Goal: Transaction & Acquisition: Download file/media

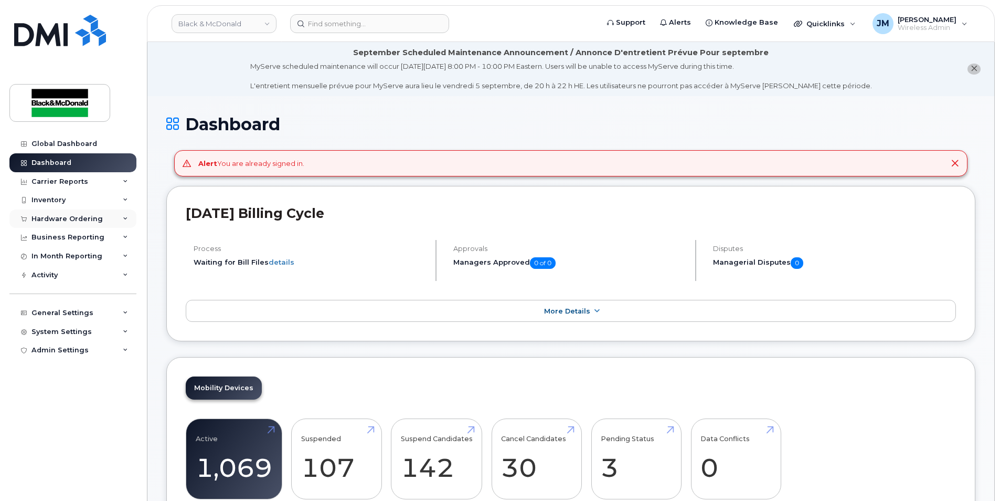
click at [53, 218] on div "Hardware Ordering" at bounding box center [66, 219] width 71 height 8
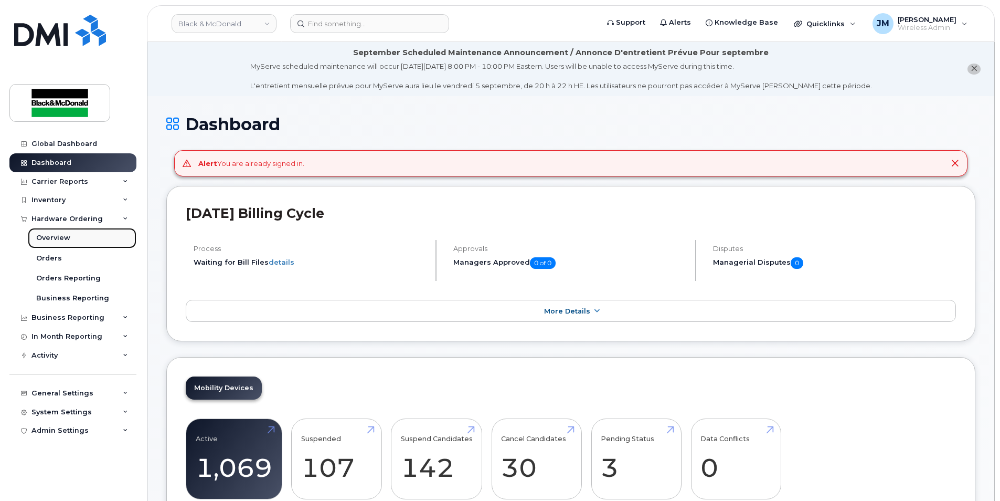
click at [62, 238] on div "Overview" at bounding box center [53, 237] width 34 height 9
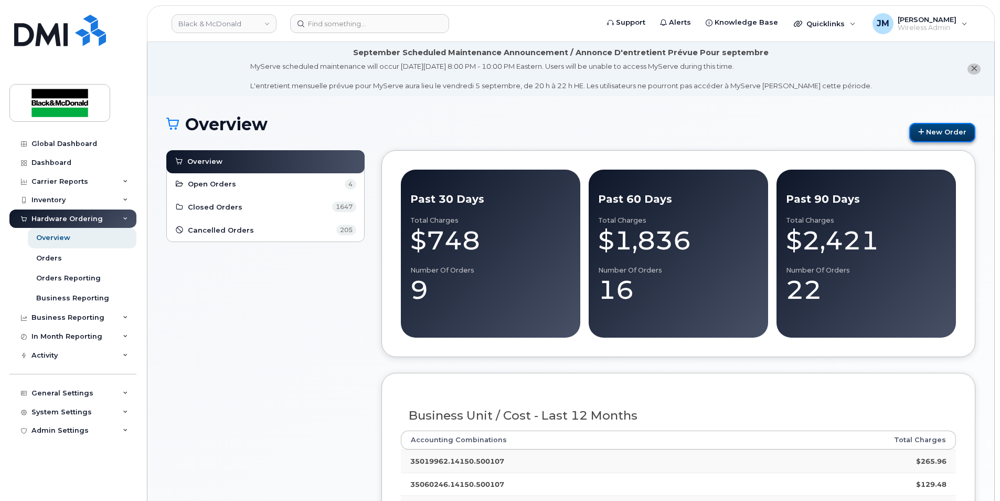
click at [962, 132] on link "New Order" at bounding box center [943, 132] width 66 height 19
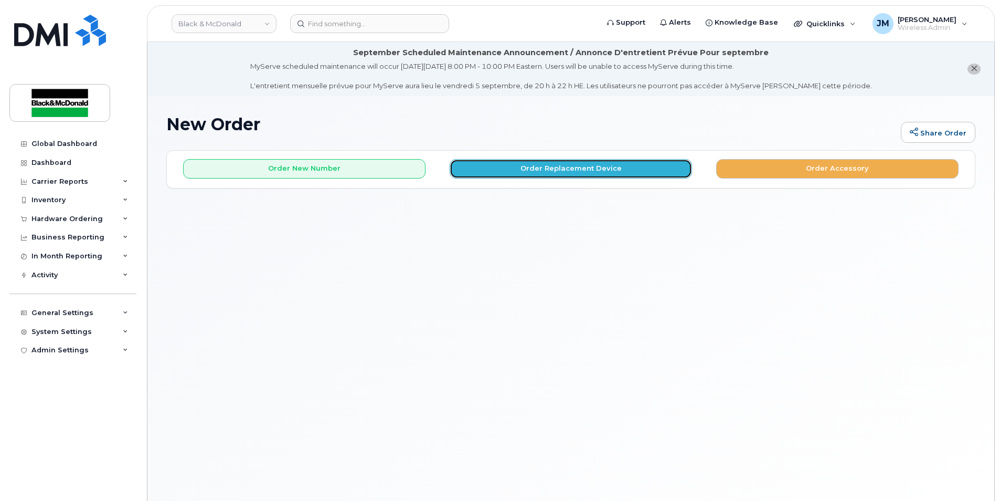
click at [496, 171] on button "Order Replacement Device" at bounding box center [571, 168] width 242 height 19
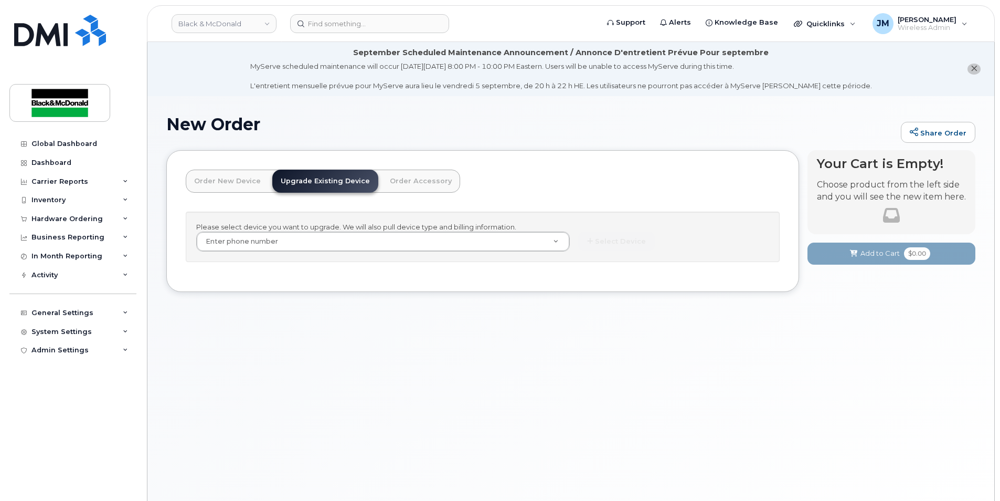
click at [226, 178] on link "Order New Device" at bounding box center [227, 181] width 83 height 23
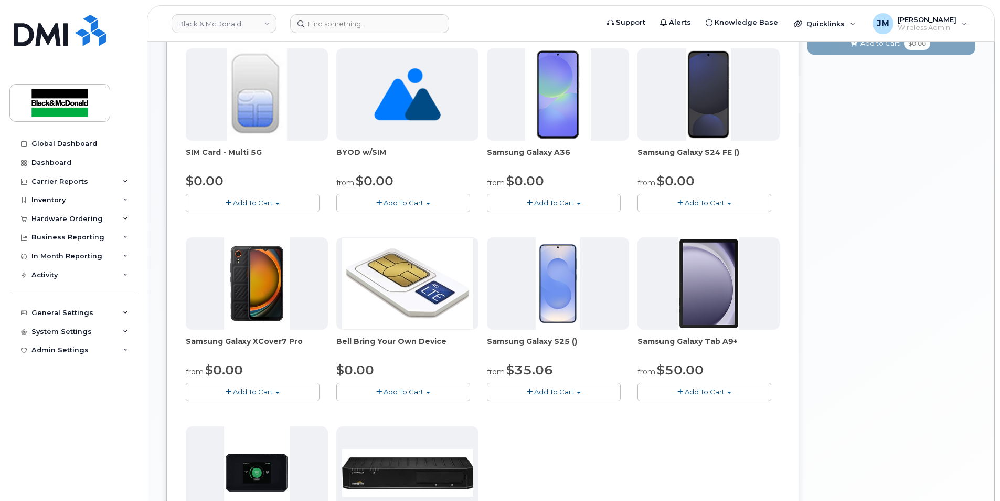
scroll to position [157, 0]
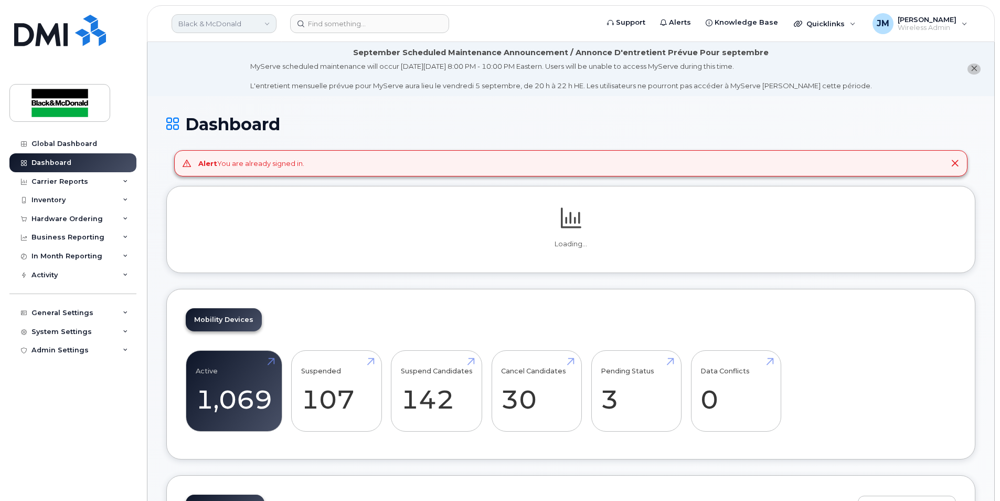
click at [268, 23] on link "Black & McDonald" at bounding box center [224, 23] width 105 height 19
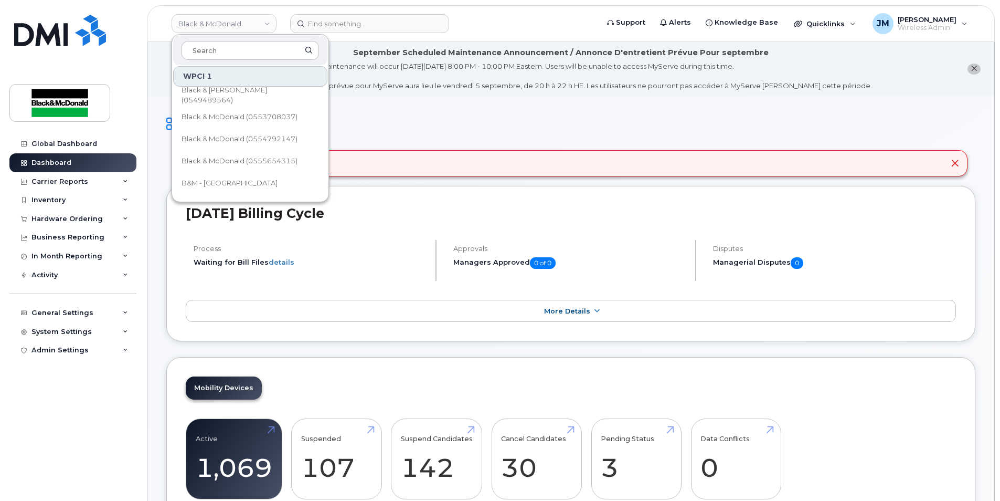
scroll to position [105, 0]
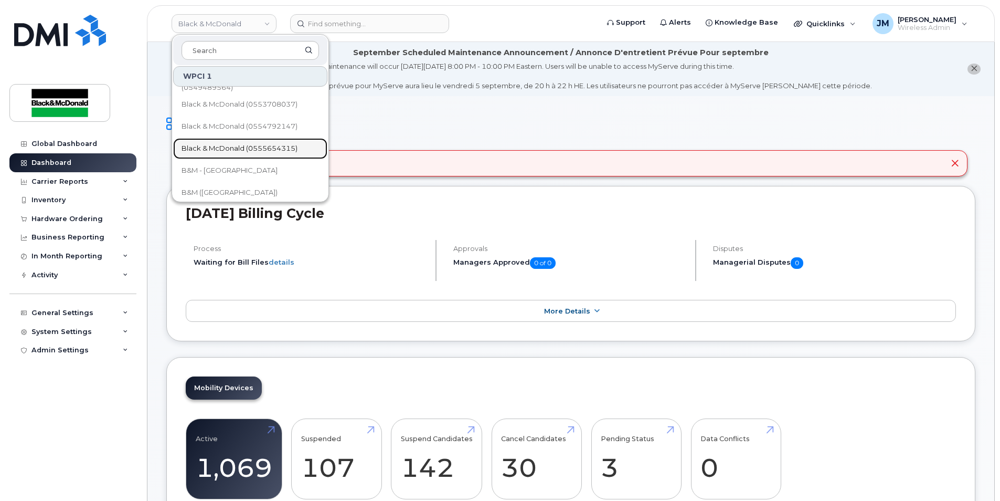
drag, startPoint x: 279, startPoint y: 144, endPoint x: 332, endPoint y: 186, distance: 67.7
click at [279, 144] on span "Black & McDonald (0555654315)" at bounding box center [240, 148] width 116 height 10
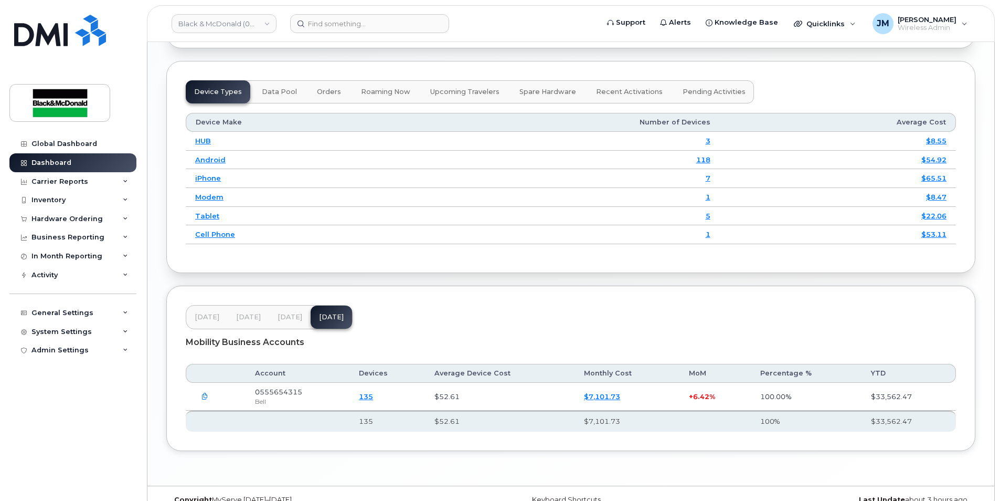
scroll to position [1309, 0]
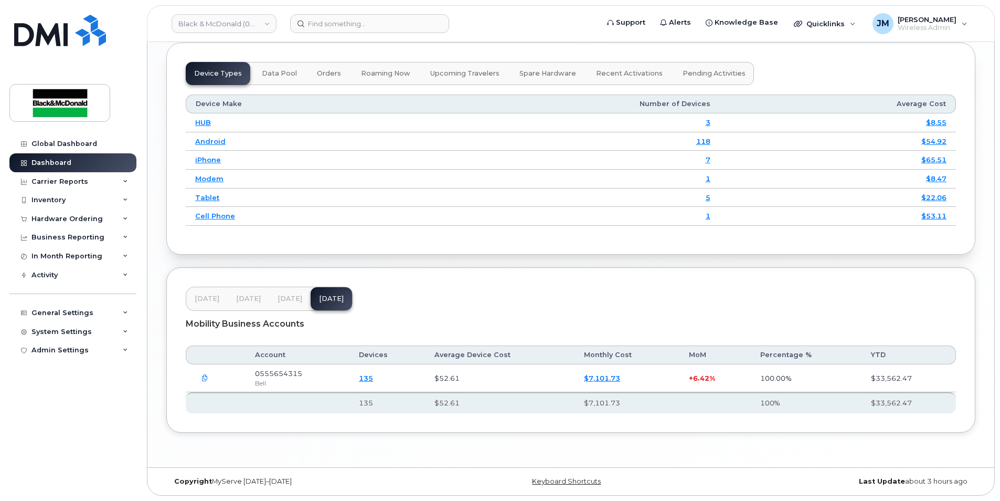
click at [606, 378] on link "$7,101.73" at bounding box center [602, 378] width 36 height 8
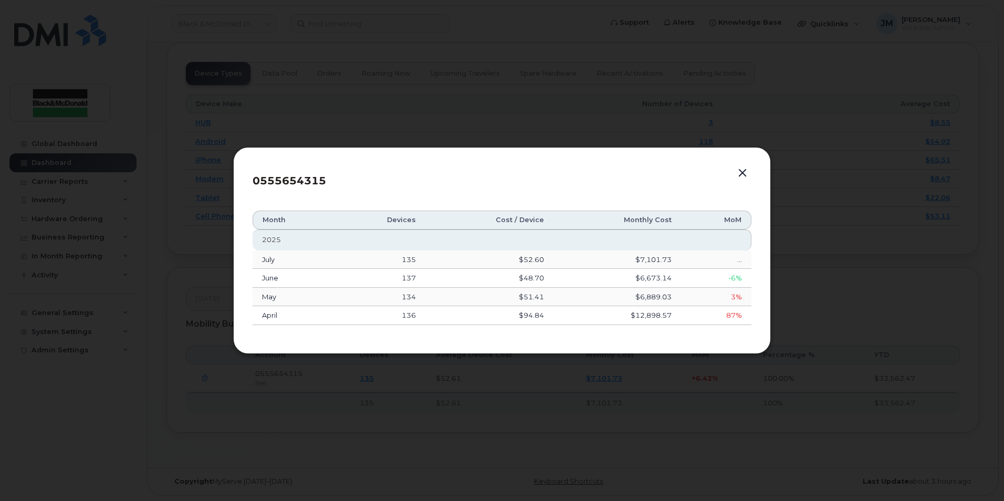
click at [742, 170] on button "button" at bounding box center [742, 173] width 16 height 15
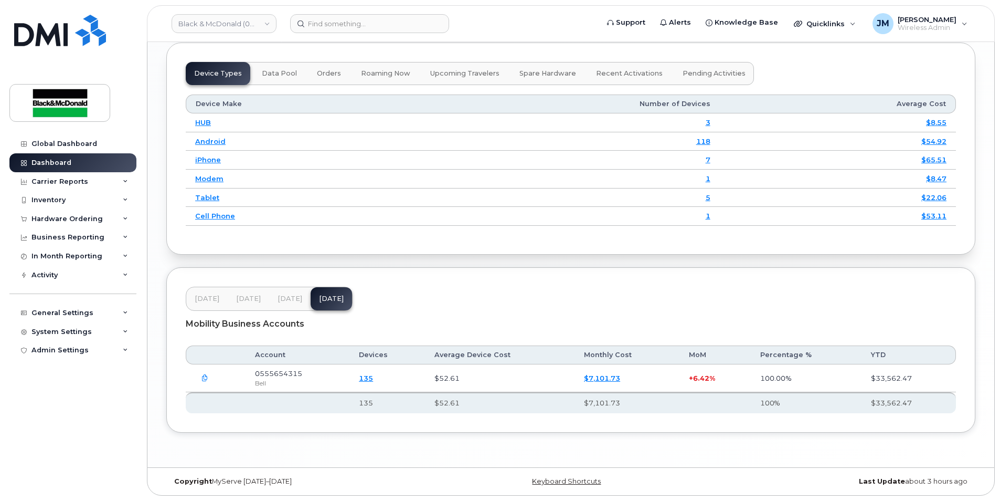
click at [203, 377] on icon "button" at bounding box center [205, 378] width 7 height 7
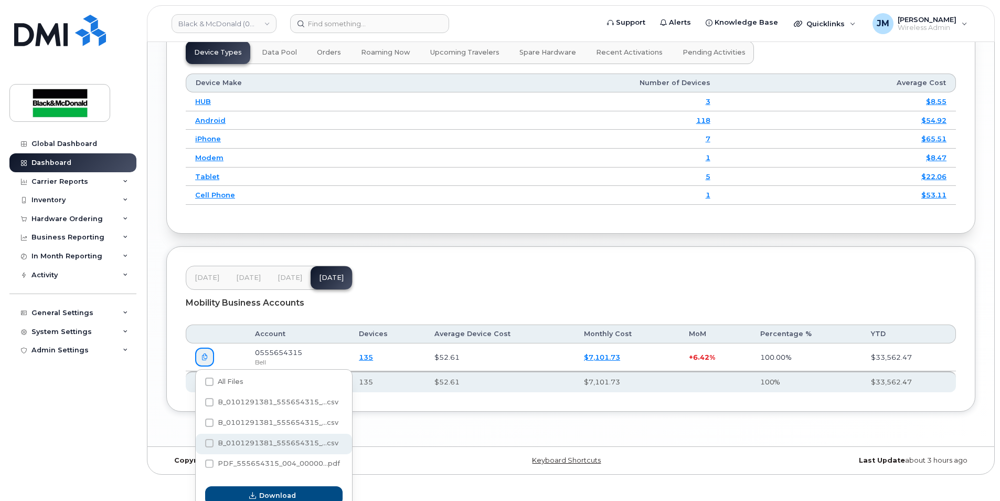
scroll to position [1341, 0]
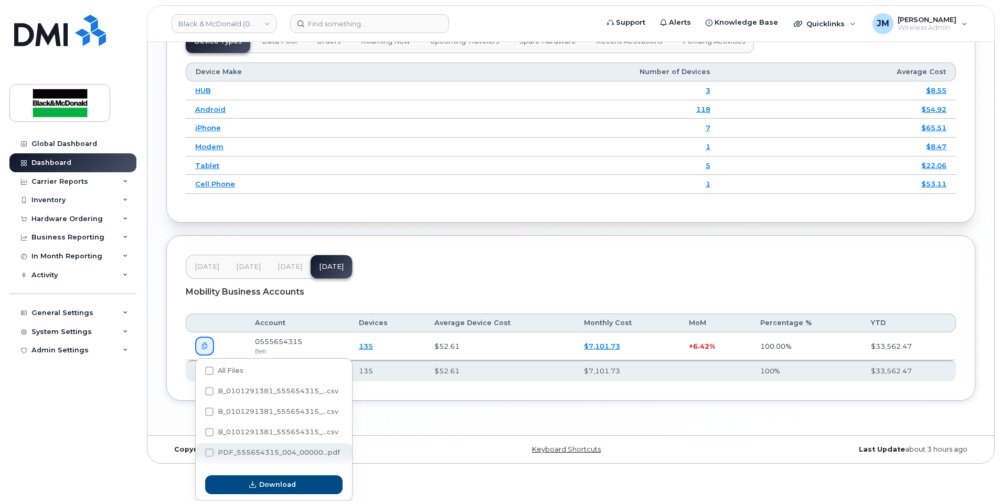
click at [286, 451] on span "PDF_555654315_004_00000...pdf" at bounding box center [279, 452] width 122 height 8
click at [198, 451] on input "PDF_555654315_004_00000...pdf" at bounding box center [195, 452] width 5 height 5
checkbox input "true"
click at [277, 497] on div "Download" at bounding box center [274, 484] width 156 height 31
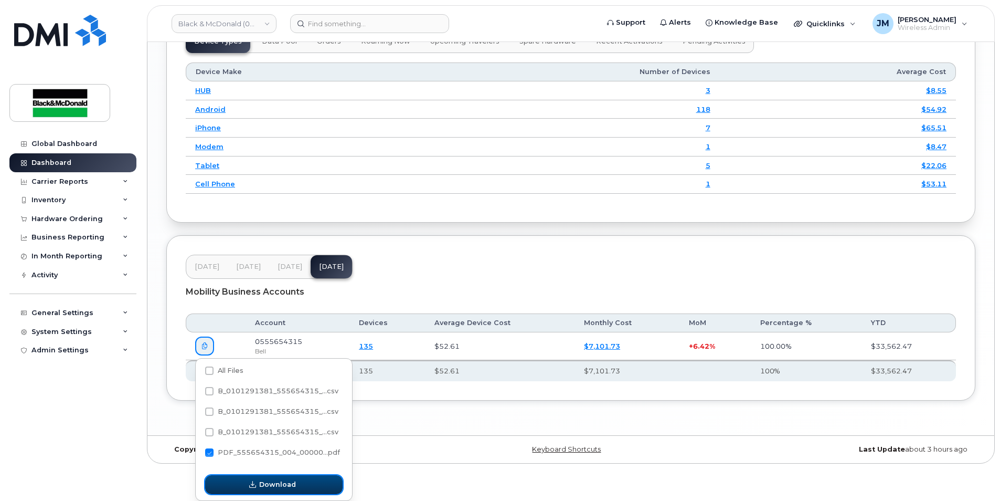
click at [279, 486] on span "Download" at bounding box center [277, 484] width 37 height 10
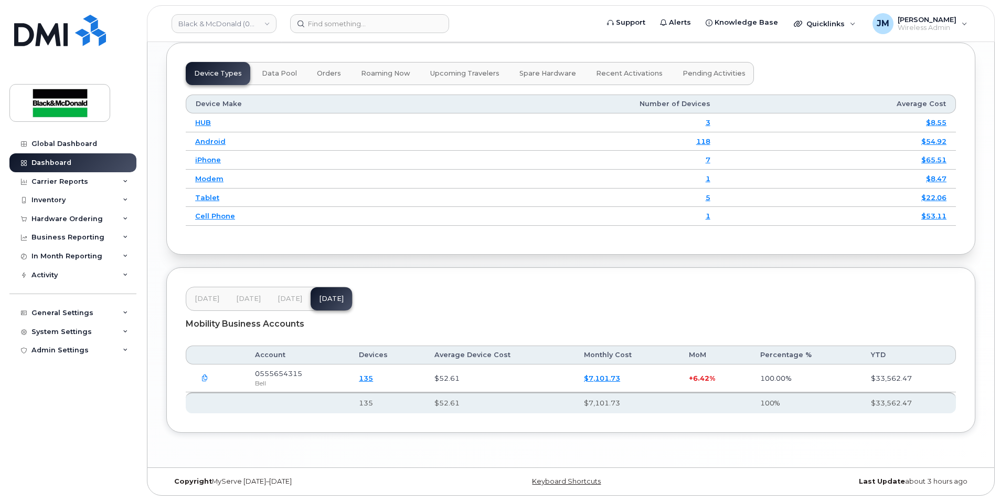
scroll to position [1309, 0]
